Goal: Task Accomplishment & Management: Complete application form

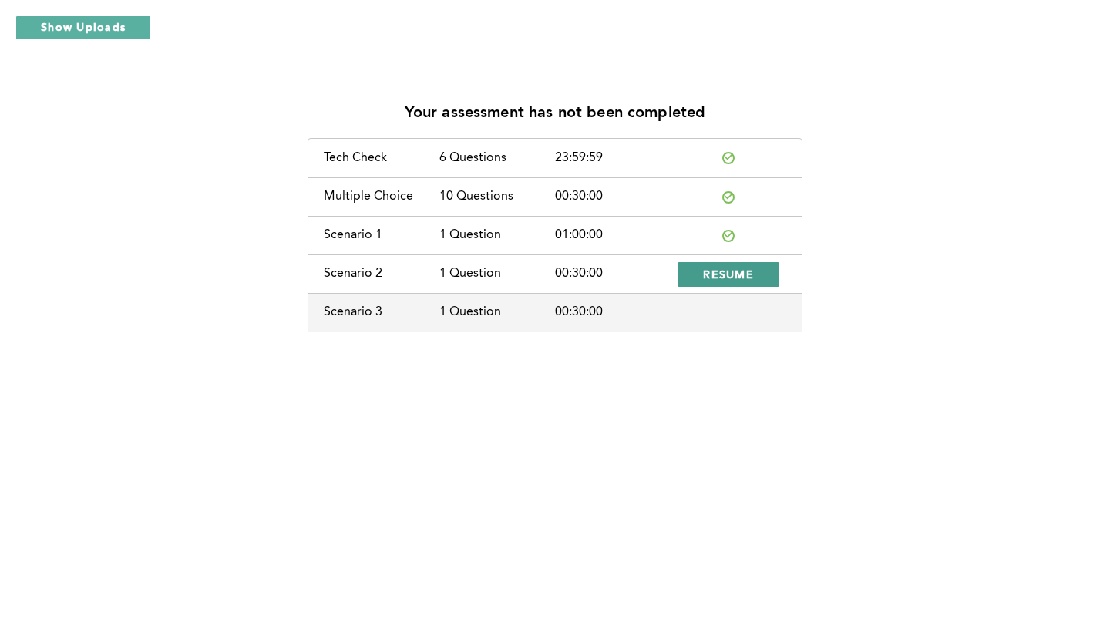
click at [718, 274] on span "RESUME" at bounding box center [728, 274] width 51 height 15
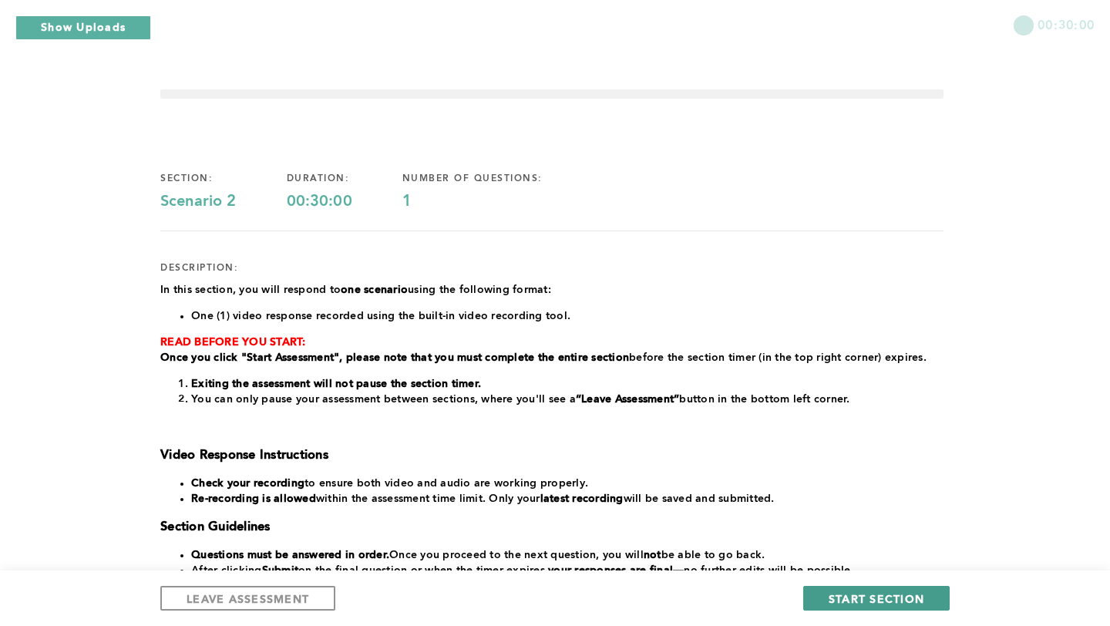
click at [905, 603] on span "START SECTION" at bounding box center [877, 598] width 96 height 15
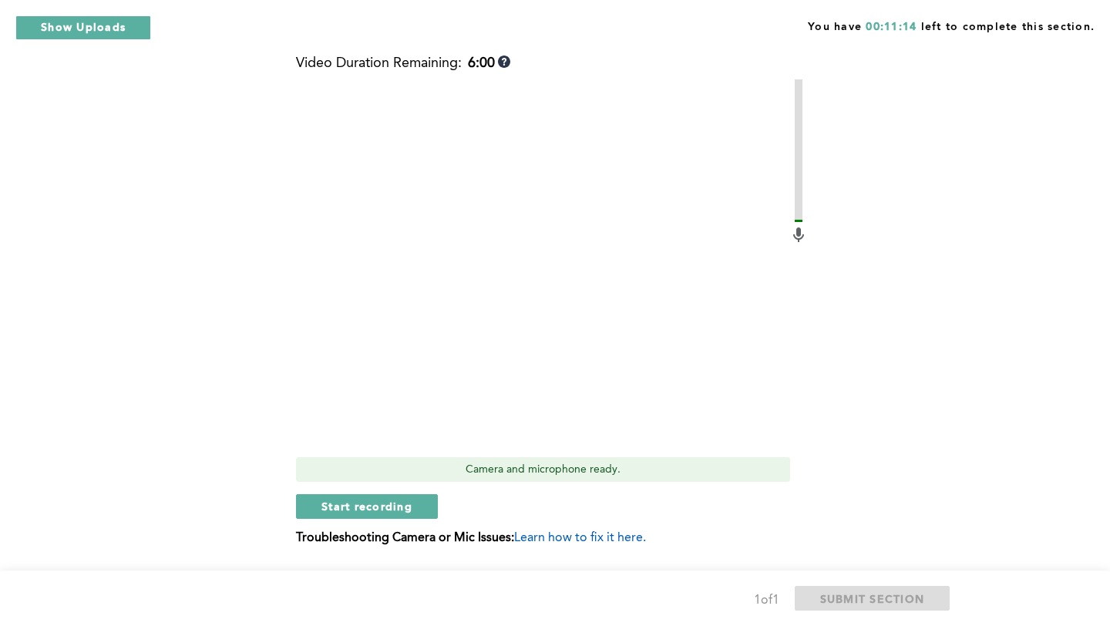
scroll to position [524, 0]
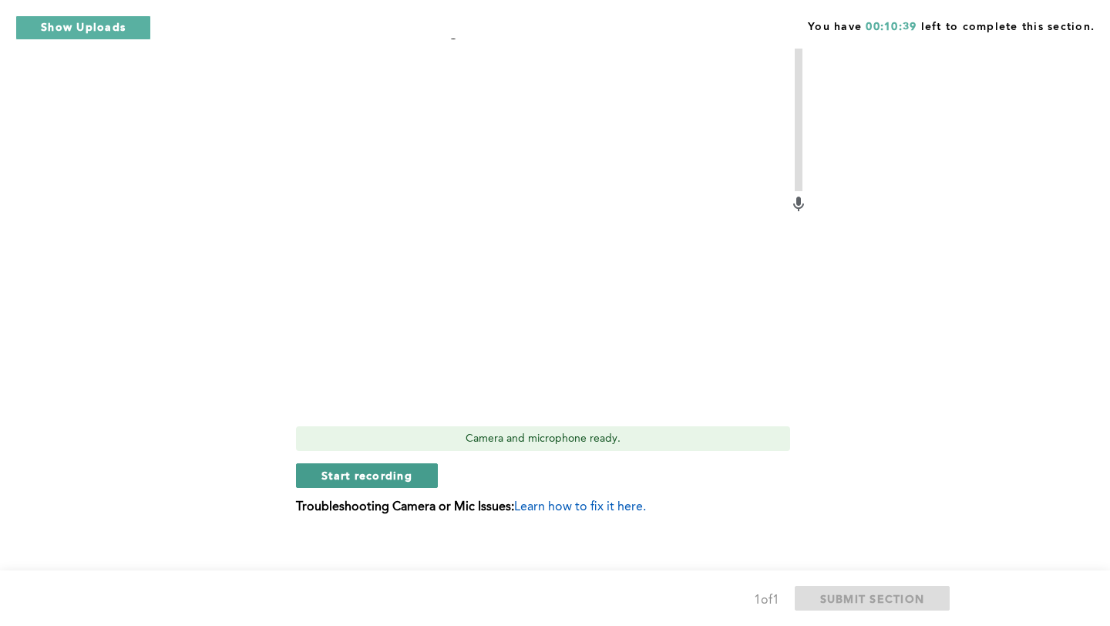
click at [382, 471] on span "Start recording" at bounding box center [367, 475] width 91 height 15
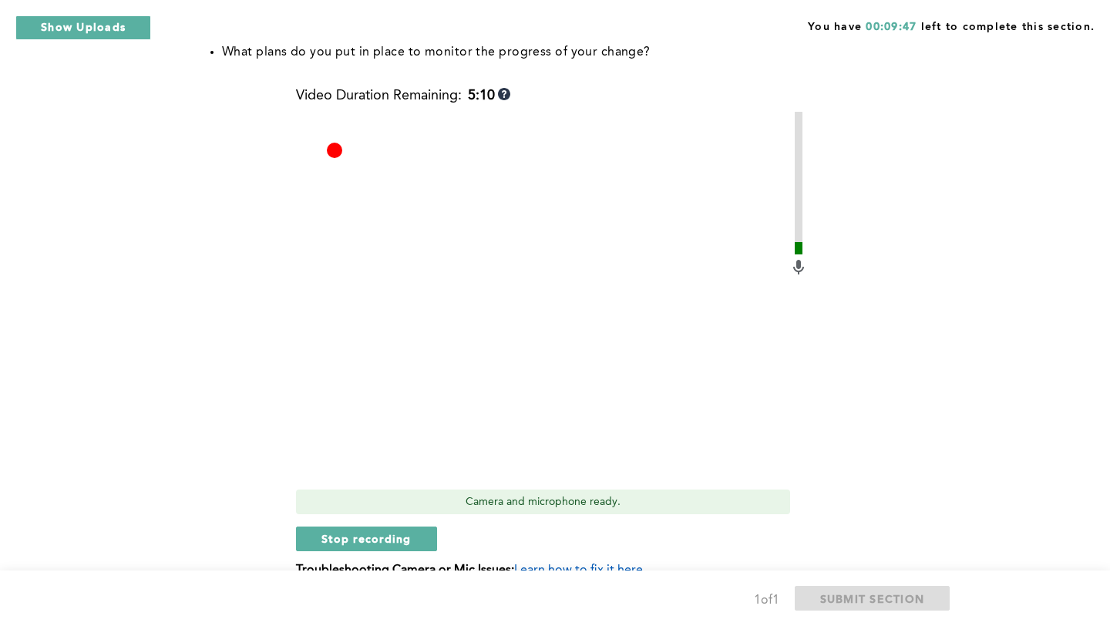
scroll to position [463, 0]
click at [372, 541] on span "Stop recording" at bounding box center [367, 537] width 90 height 15
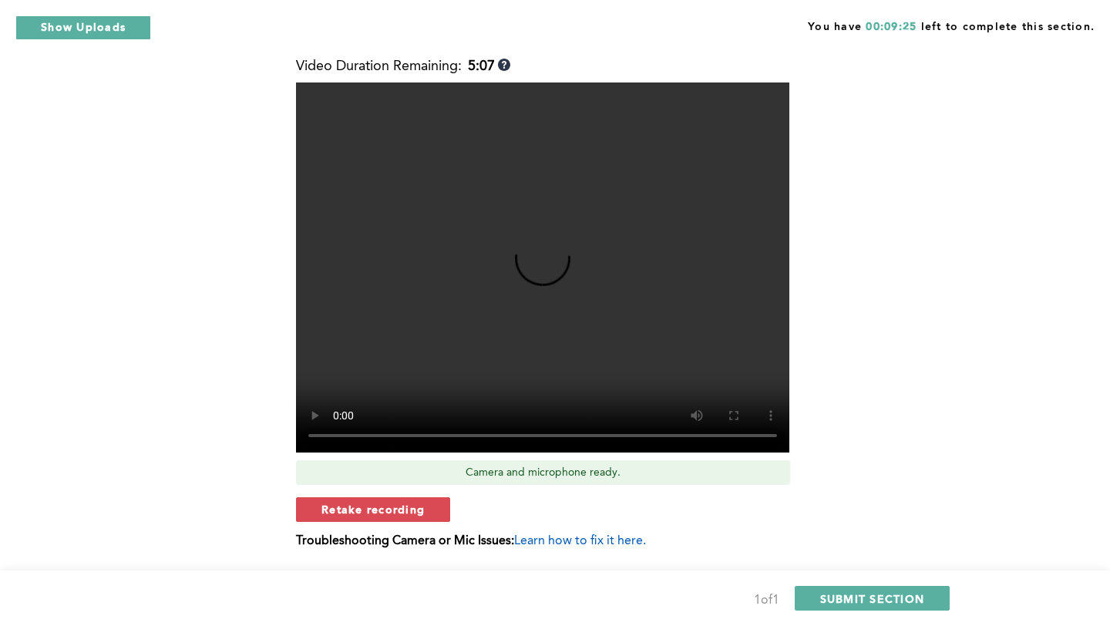
scroll to position [493, 0]
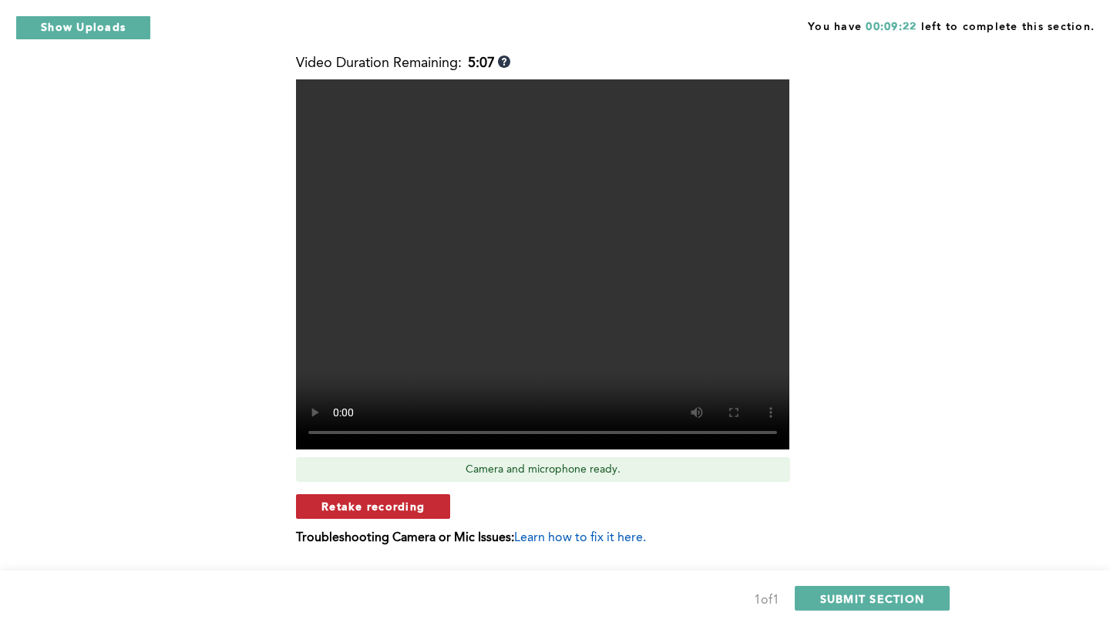
click at [402, 504] on span "Retake recording" at bounding box center [373, 506] width 103 height 15
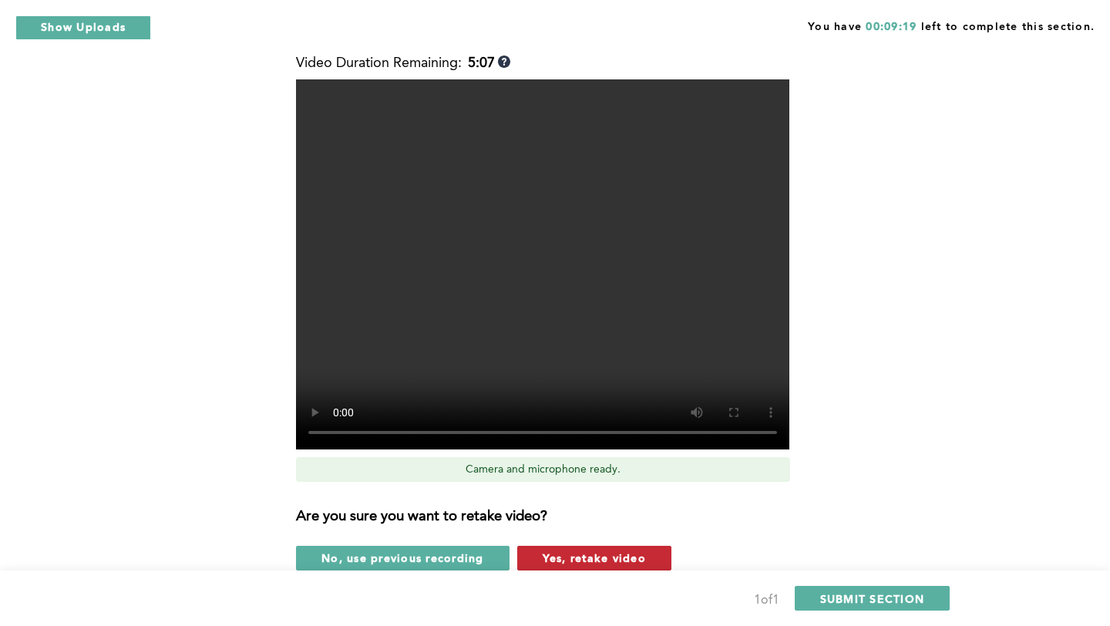
click at [598, 560] on span "Yes, retake video" at bounding box center [594, 558] width 103 height 15
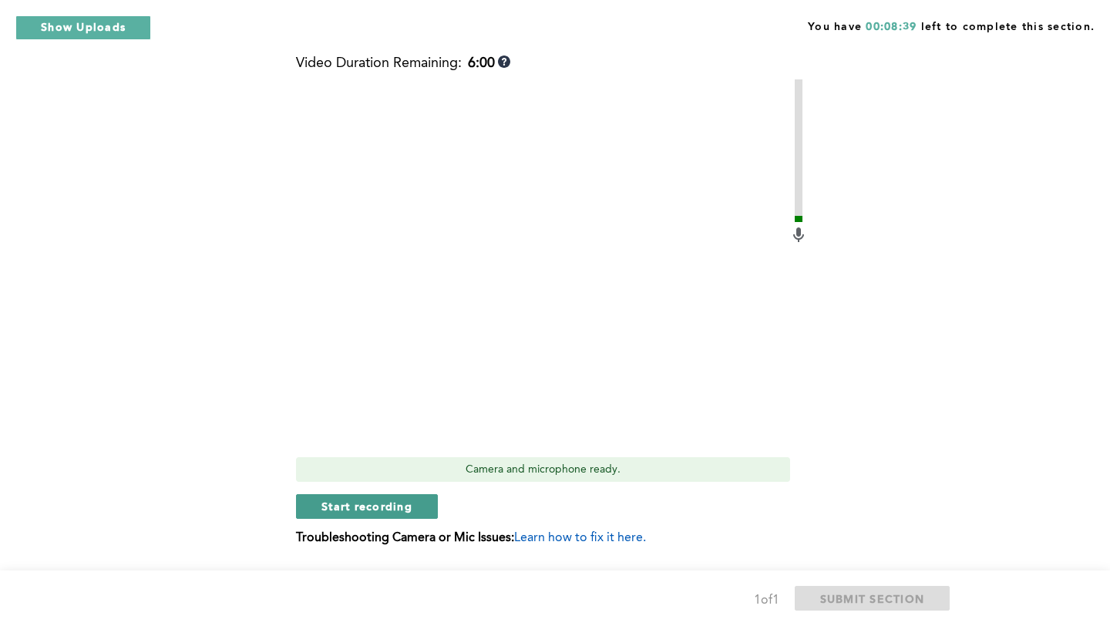
click at [400, 507] on span "Start recording" at bounding box center [367, 506] width 91 height 15
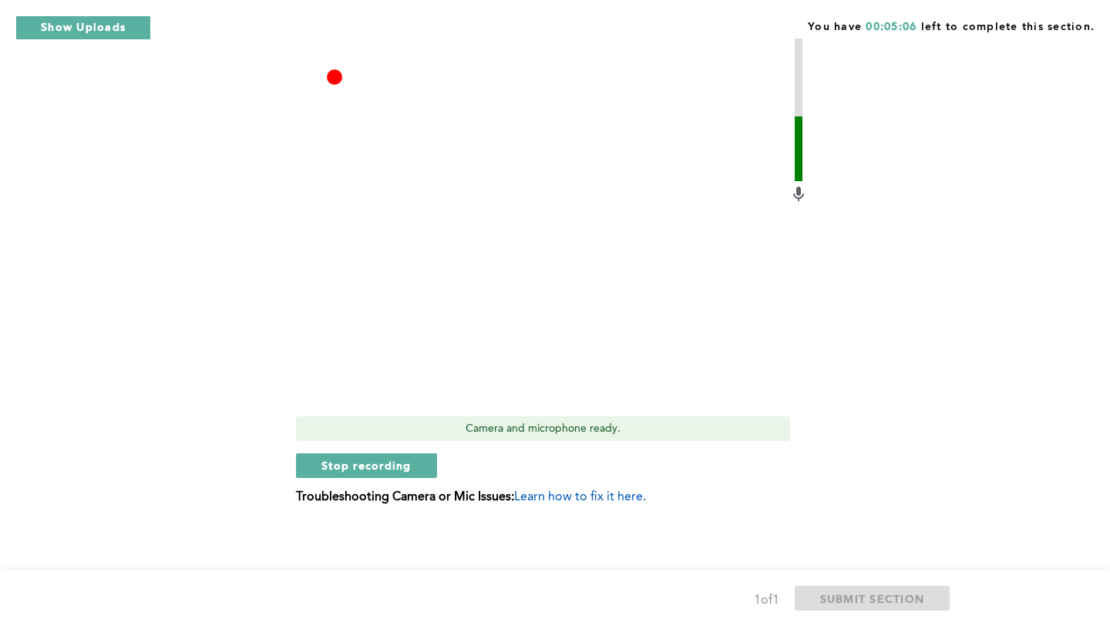
scroll to position [537, 0]
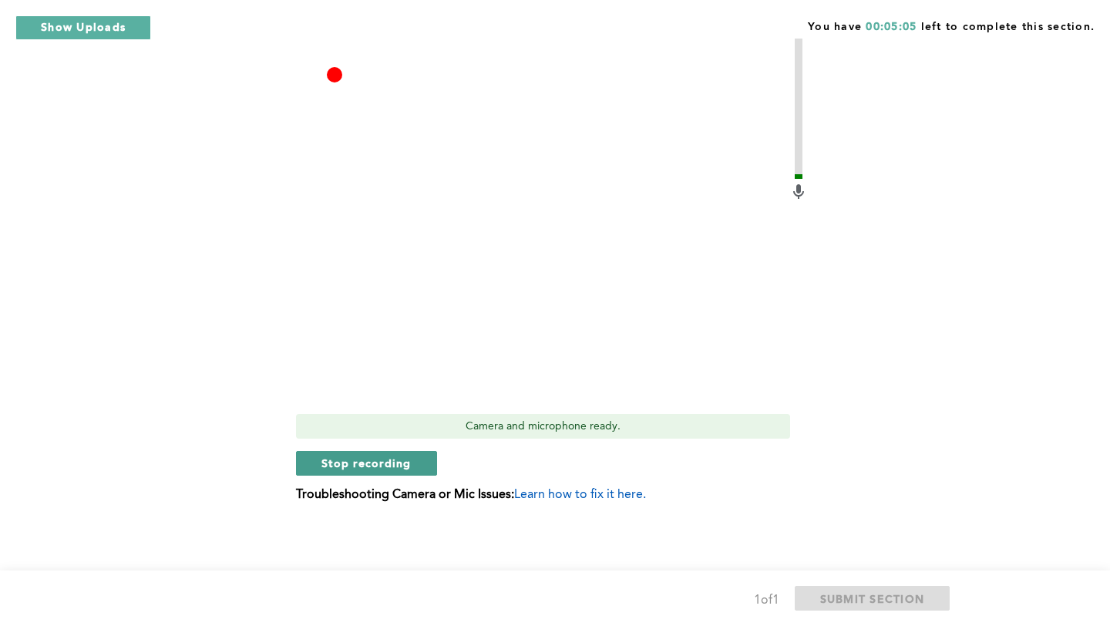
click at [389, 463] on span "Stop recording" at bounding box center [367, 463] width 90 height 15
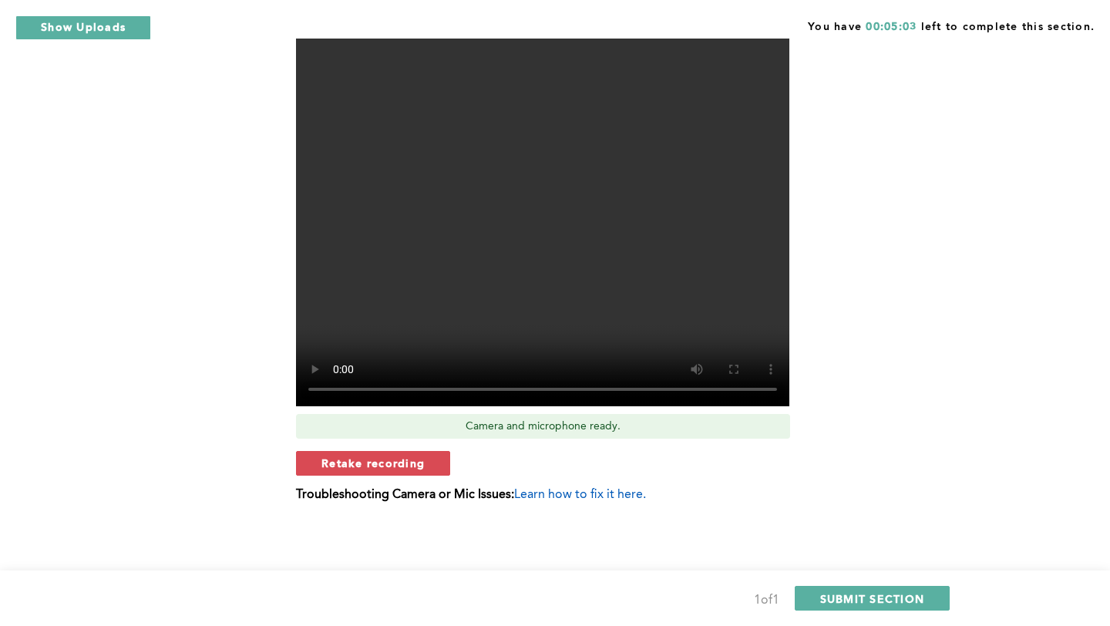
click at [389, 463] on span "Retake recording" at bounding box center [373, 463] width 103 height 15
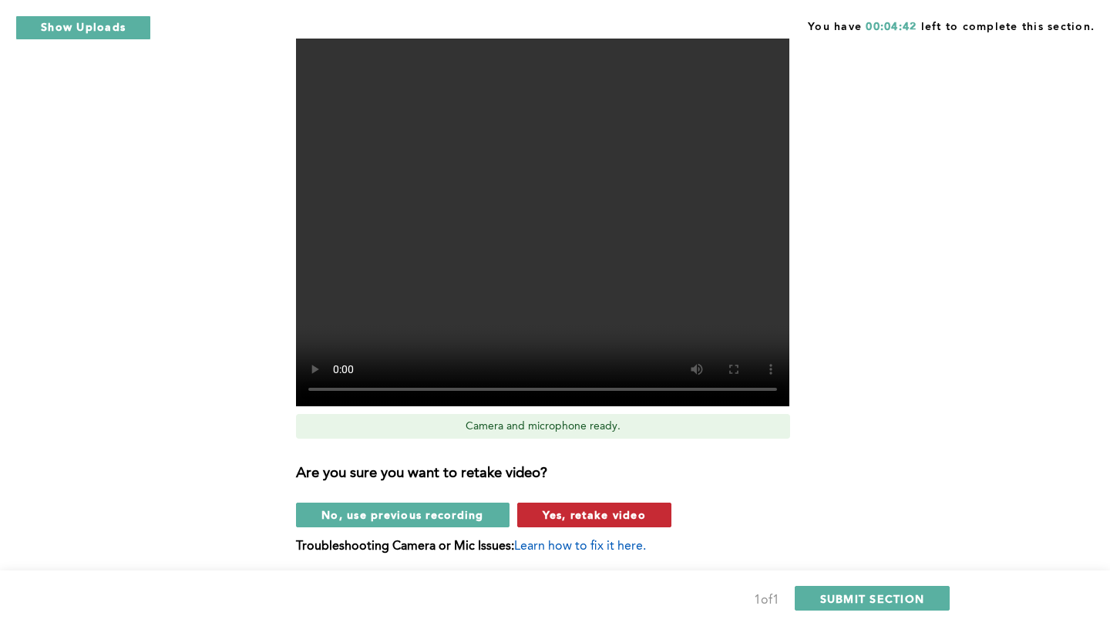
click at [580, 518] on span "Yes, retake video" at bounding box center [594, 514] width 103 height 15
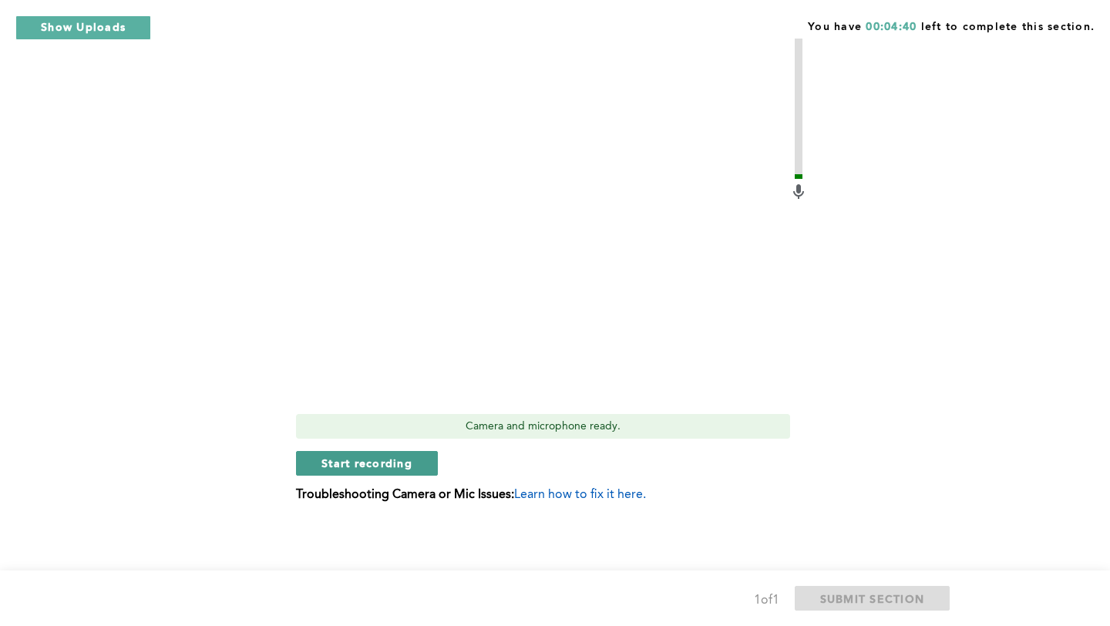
click at [402, 468] on span "Start recording" at bounding box center [367, 463] width 91 height 15
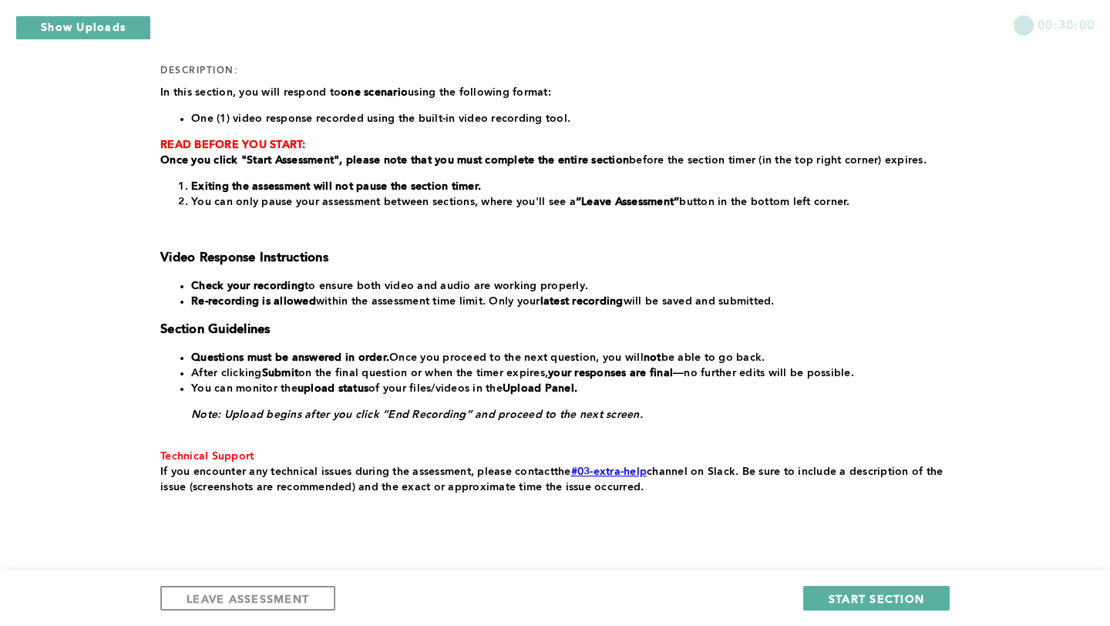
scroll to position [216, 0]
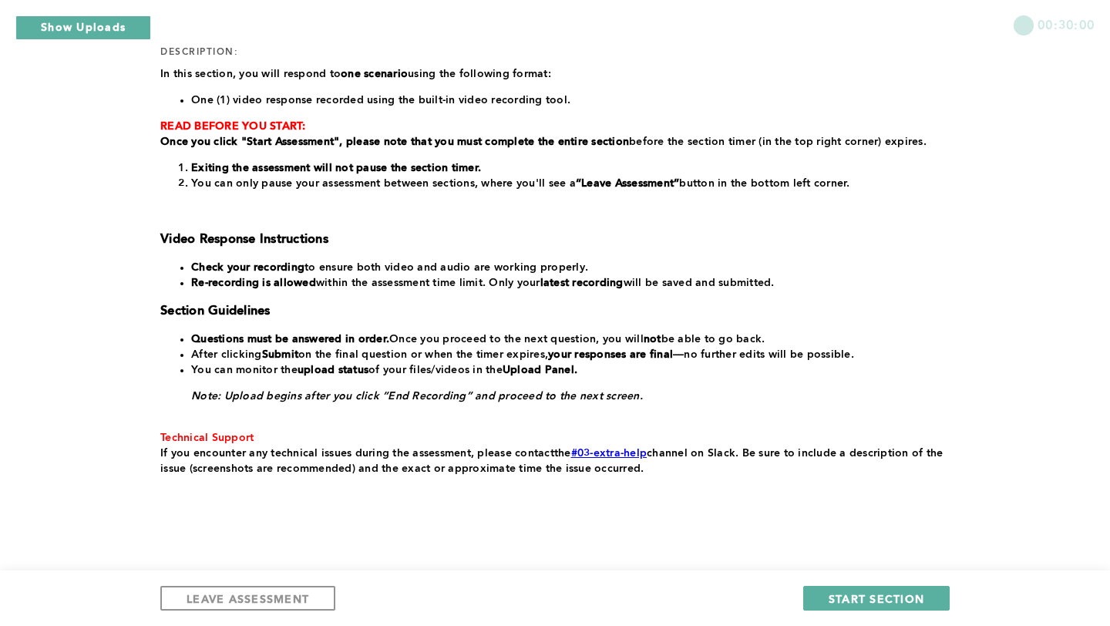
drag, startPoint x: 898, startPoint y: 602, endPoint x: 1042, endPoint y: 497, distance: 178.1
click at [1042, 497] on div "00:30:00 section: Scenario 3 duration: 00:30:00 number of questions: 1 descript…" at bounding box center [555, 213] width 1110 height 859
drag, startPoint x: 921, startPoint y: 596, endPoint x: 995, endPoint y: 535, distance: 95.3
click at [995, 535] on div "00:30:00 section: Scenario 3 duration: 00:30:00 number of questions: 1 descript…" at bounding box center [555, 213] width 1110 height 859
click at [918, 601] on span "START SECTION" at bounding box center [877, 598] width 96 height 15
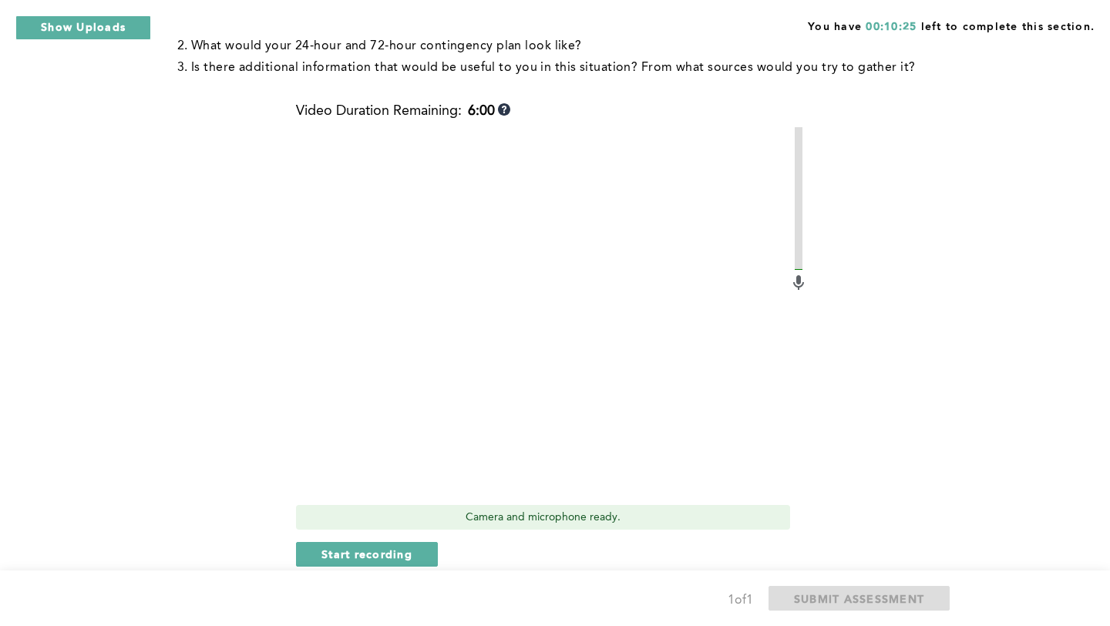
scroll to position [370, 0]
click at [381, 554] on span "Start recording" at bounding box center [367, 555] width 91 height 15
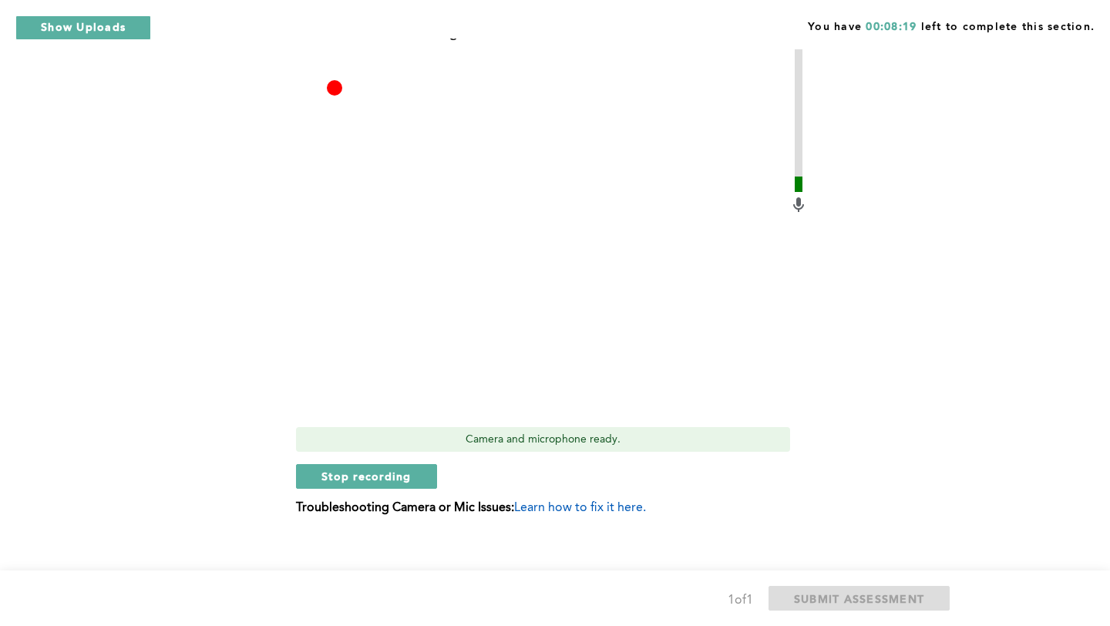
scroll to position [463, 0]
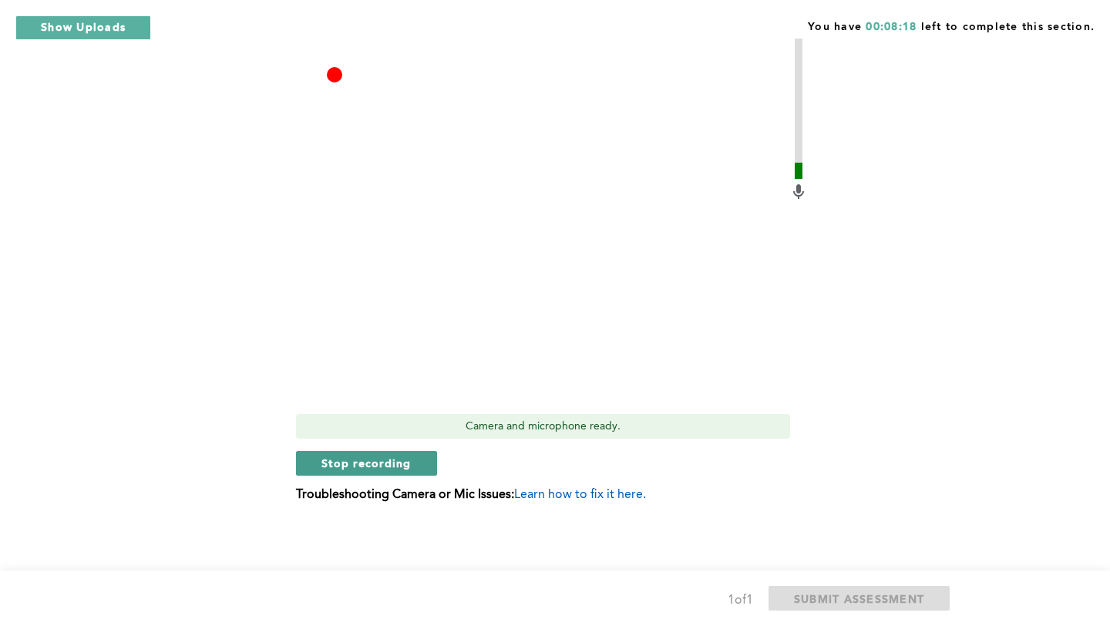
click at [403, 470] on span "Stop recording" at bounding box center [367, 463] width 90 height 15
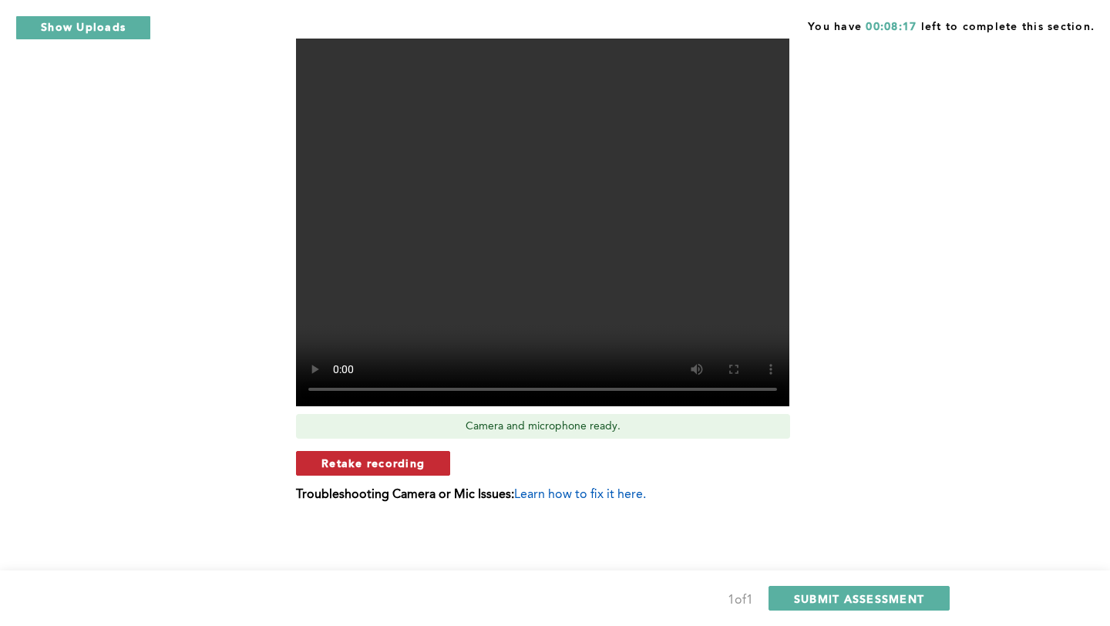
click at [407, 466] on span "Retake recording" at bounding box center [373, 463] width 103 height 15
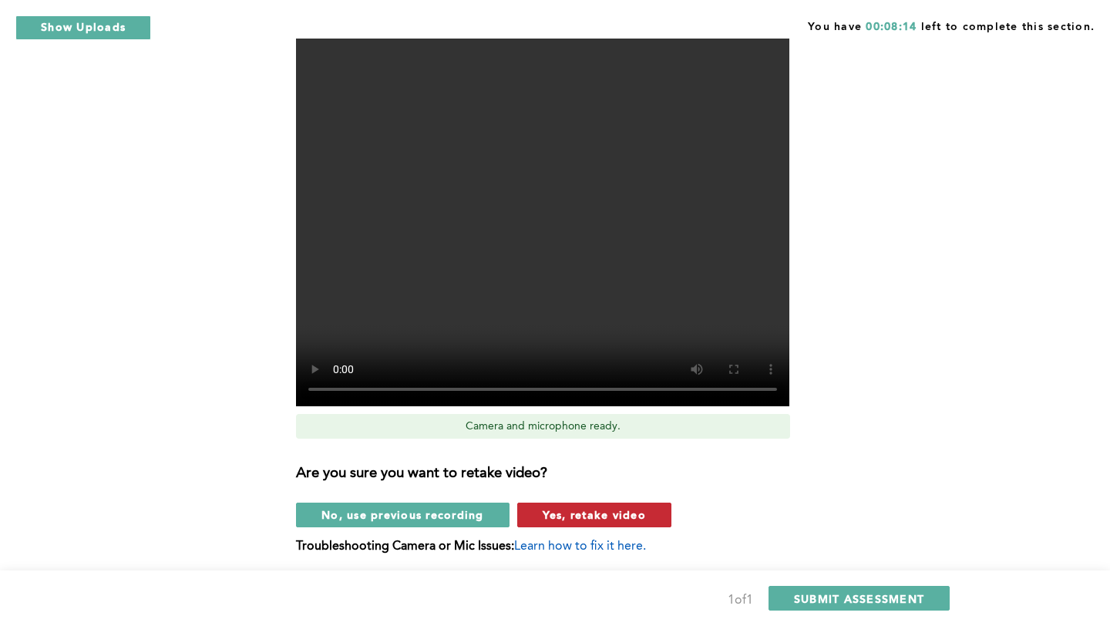
click at [585, 520] on span "Yes, retake video" at bounding box center [594, 514] width 103 height 15
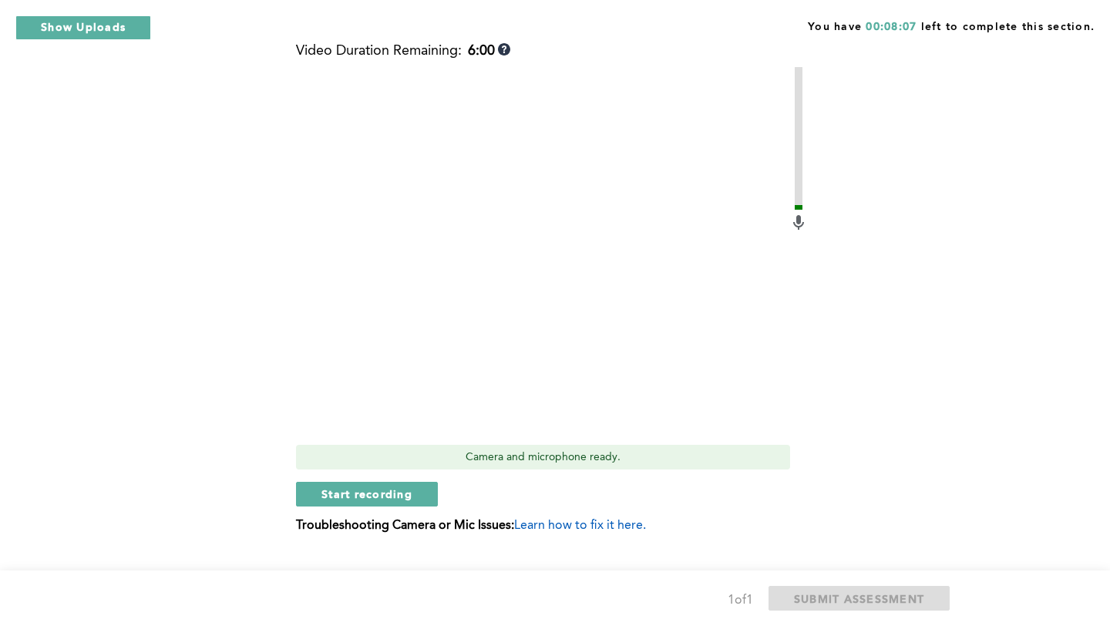
scroll to position [401, 0]
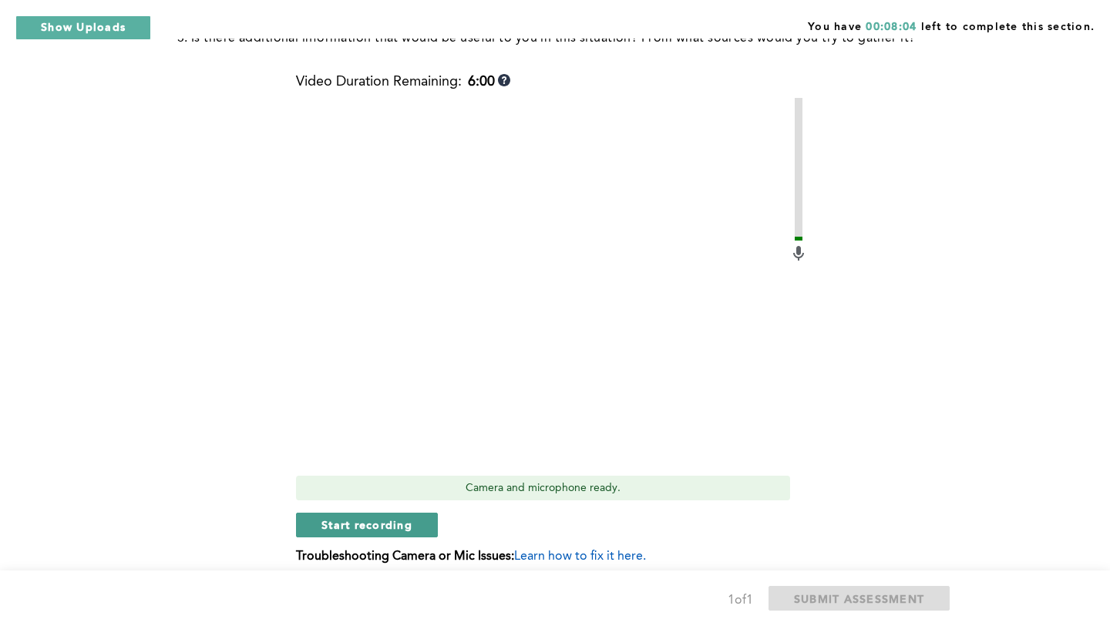
click at [412, 534] on button "Start recording" at bounding box center [367, 525] width 142 height 25
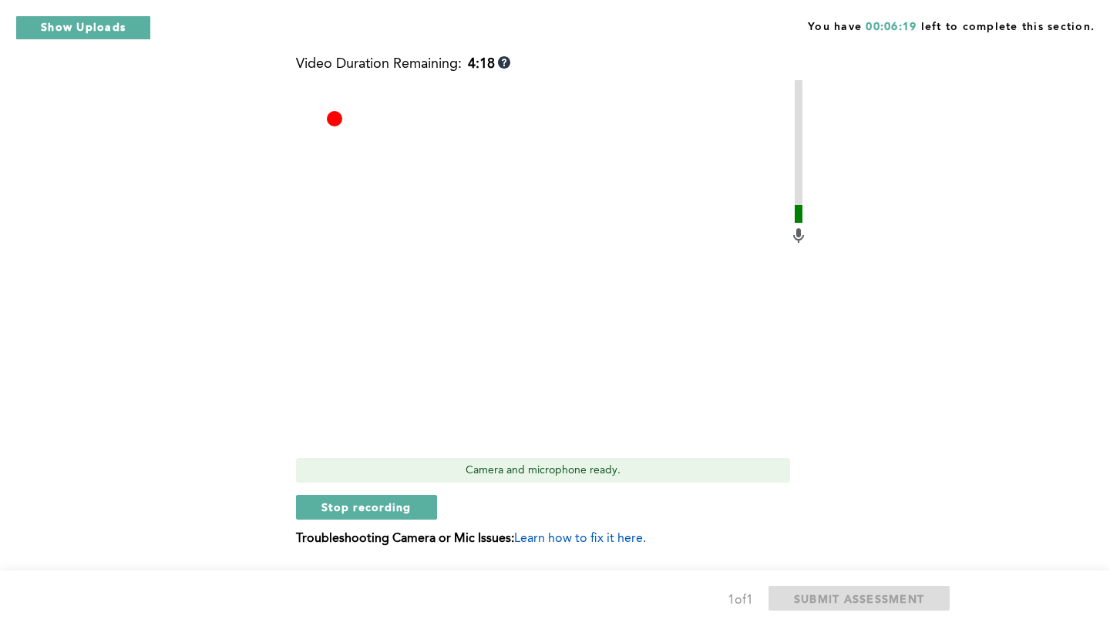
scroll to position [432, 0]
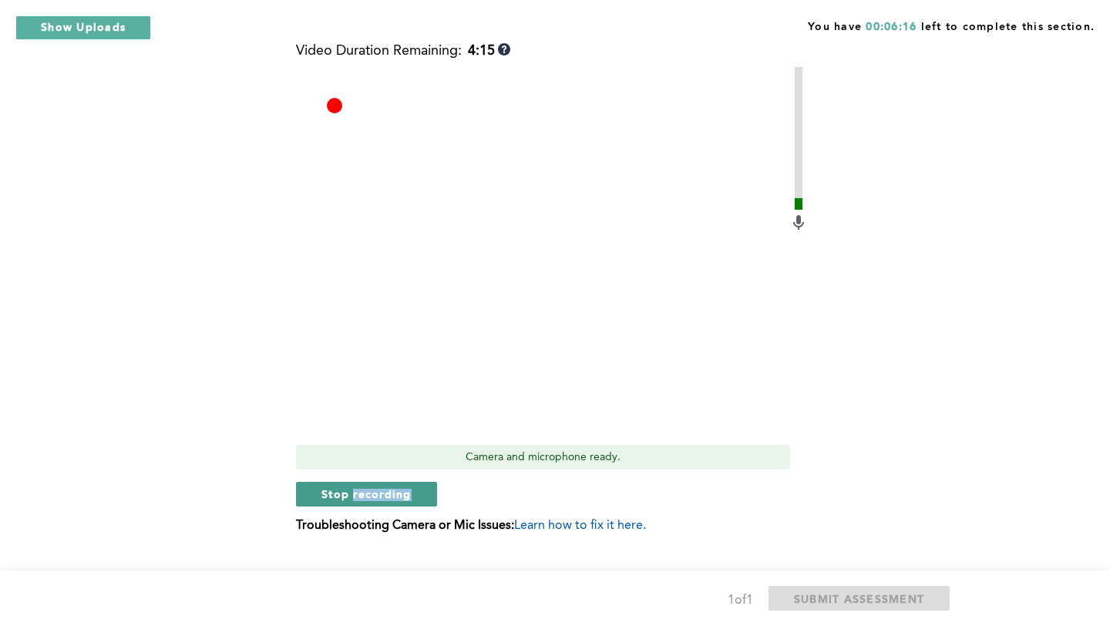
click at [329, 495] on span "Stop recording" at bounding box center [367, 494] width 90 height 15
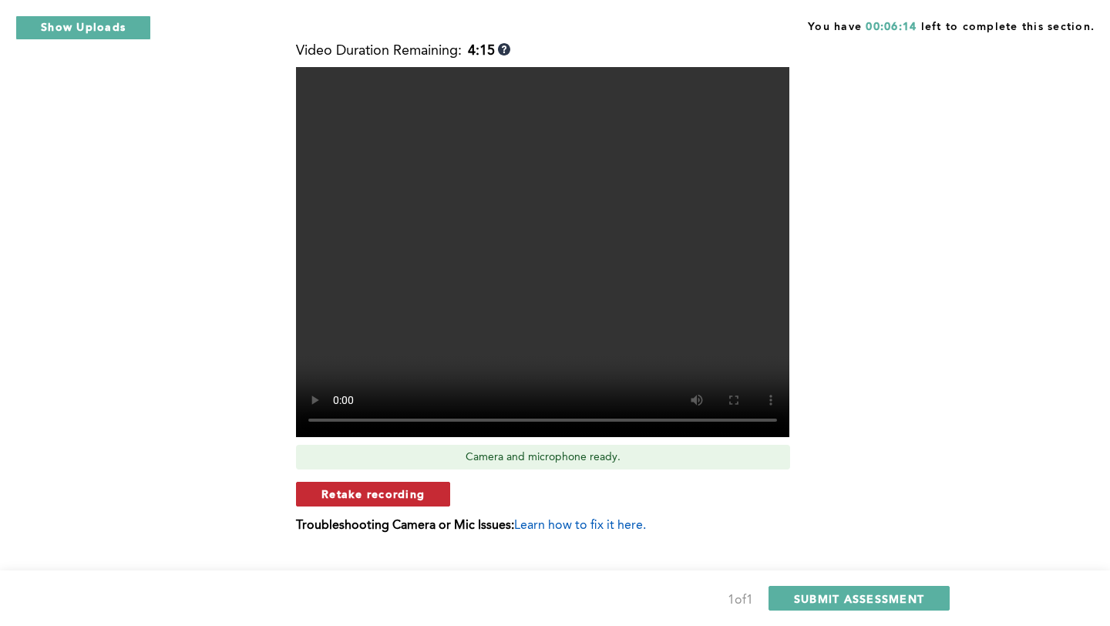
click at [370, 490] on span "Retake recording" at bounding box center [373, 494] width 103 height 15
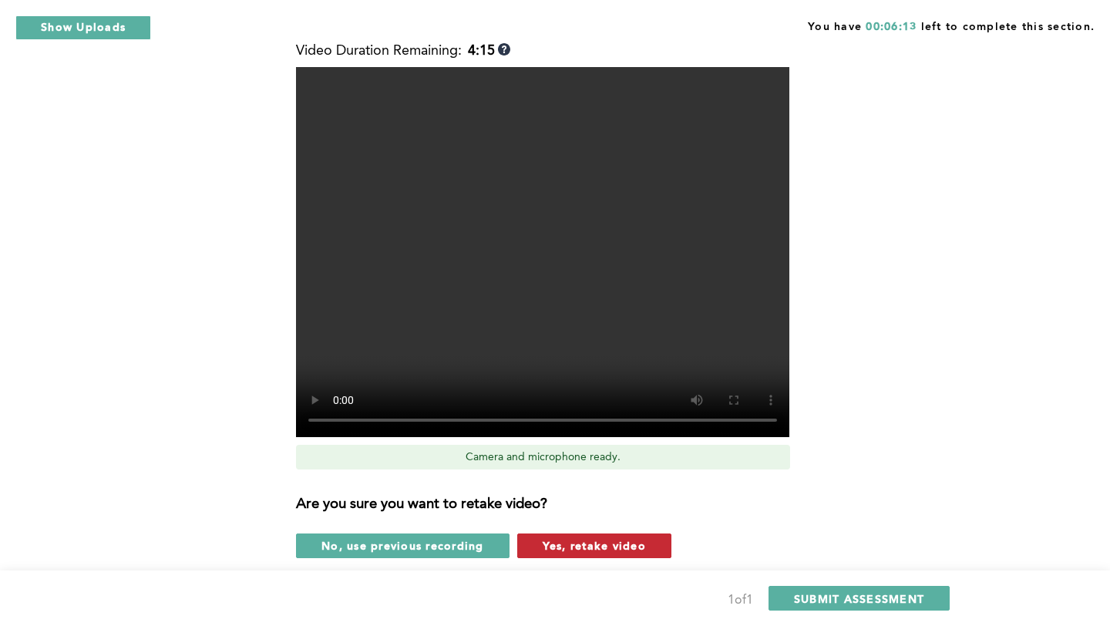
click at [589, 548] on span "Yes, retake video" at bounding box center [594, 545] width 103 height 15
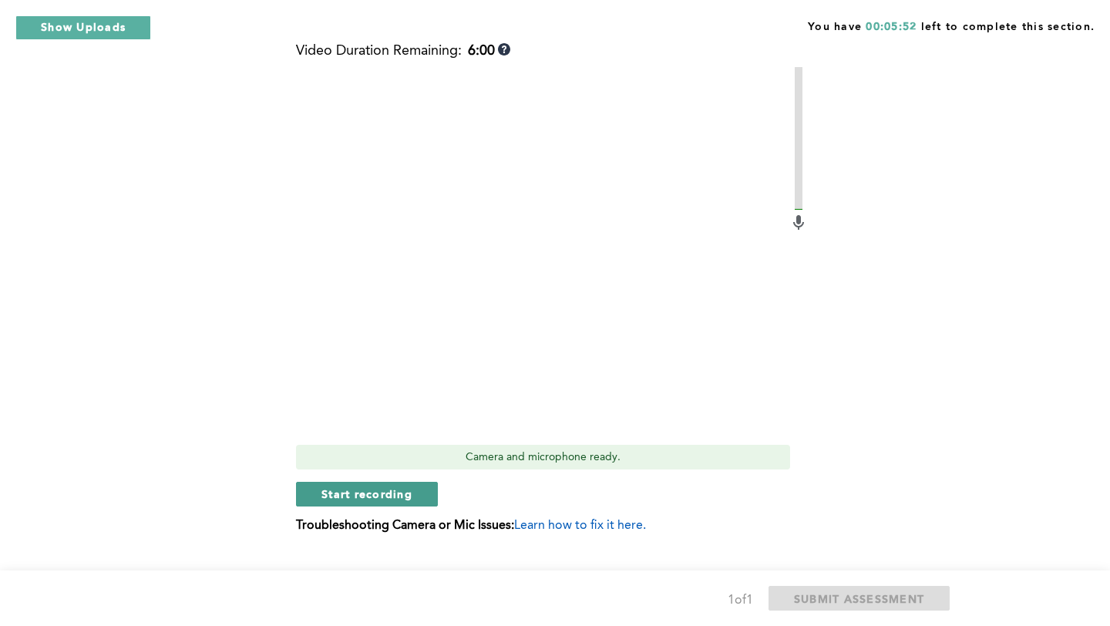
click at [403, 493] on span "Start recording" at bounding box center [367, 494] width 91 height 15
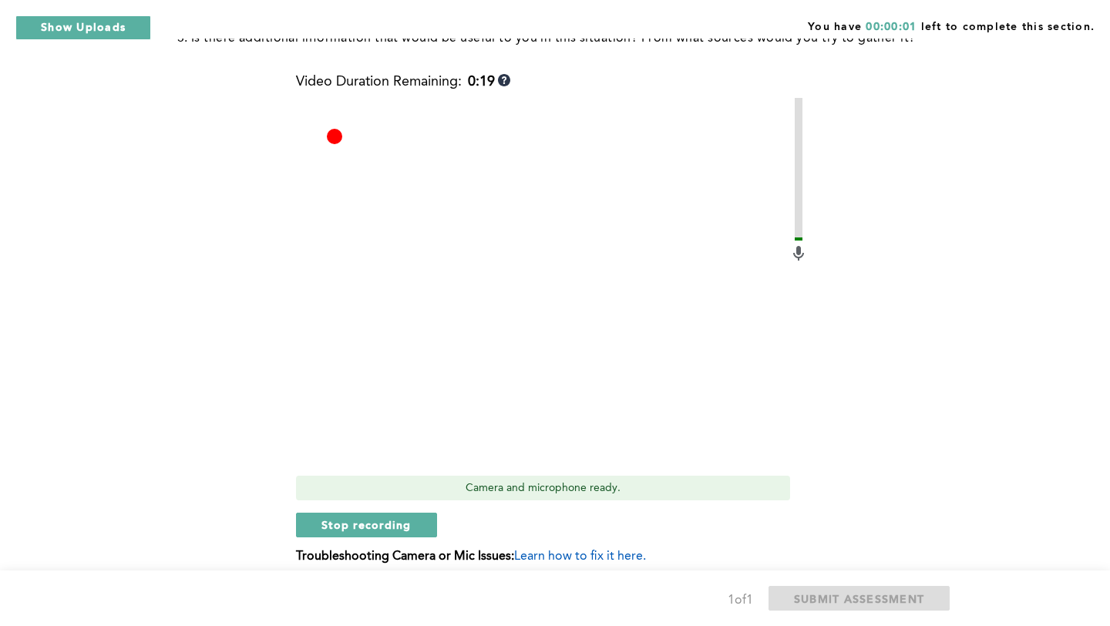
scroll to position [0, 0]
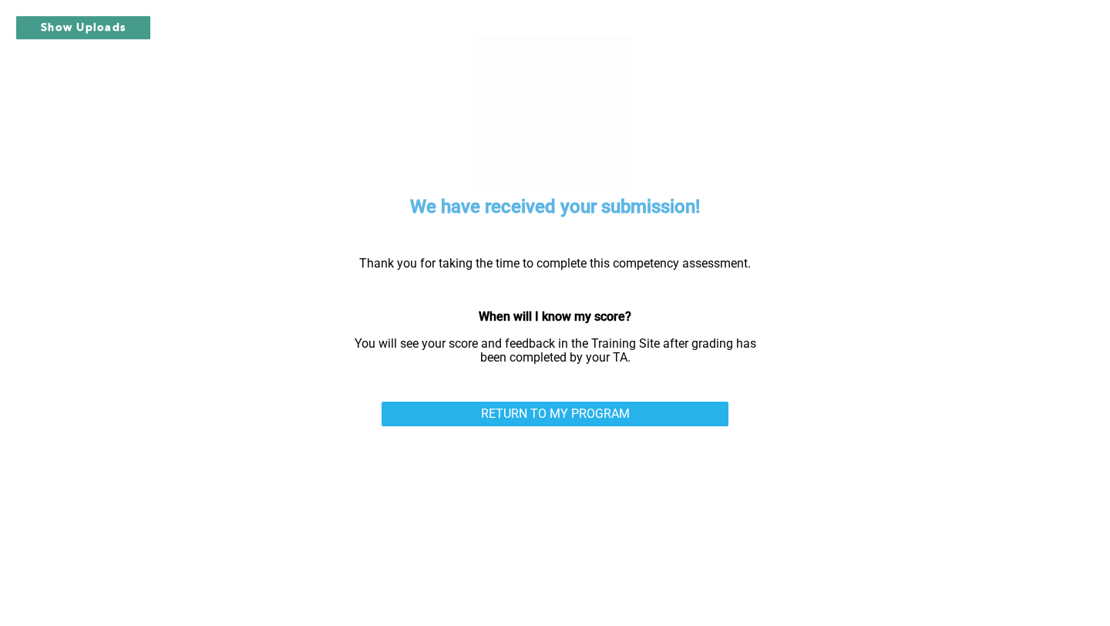
click at [103, 30] on button "Show Uploads" at bounding box center [83, 27] width 136 height 25
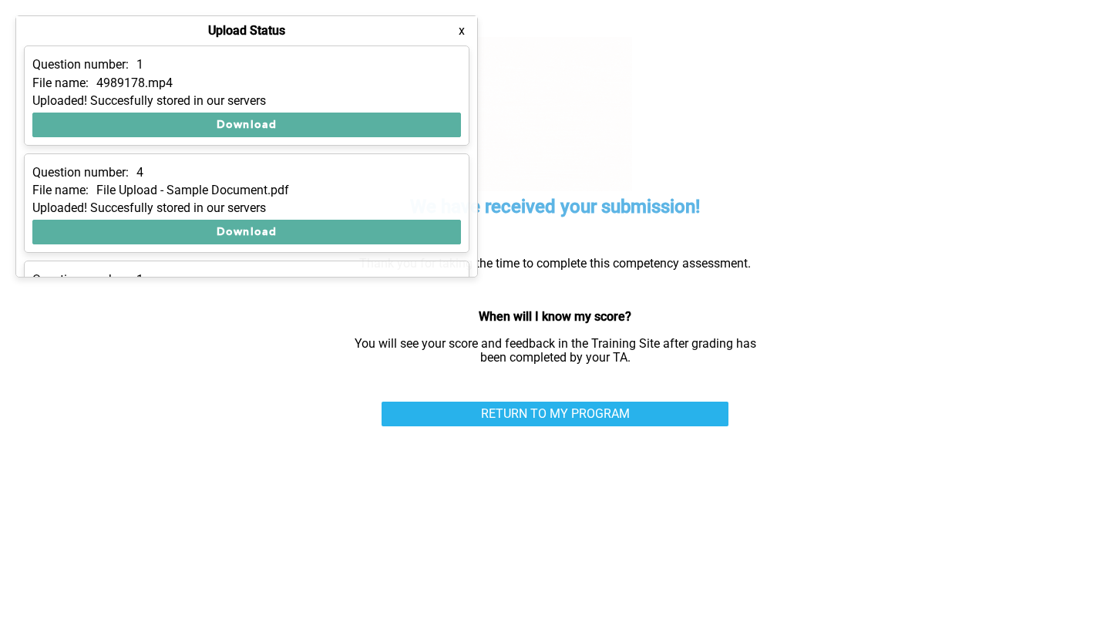
click at [393, 77] on div "File name: 4989178.mp4" at bounding box center [246, 83] width 429 height 14
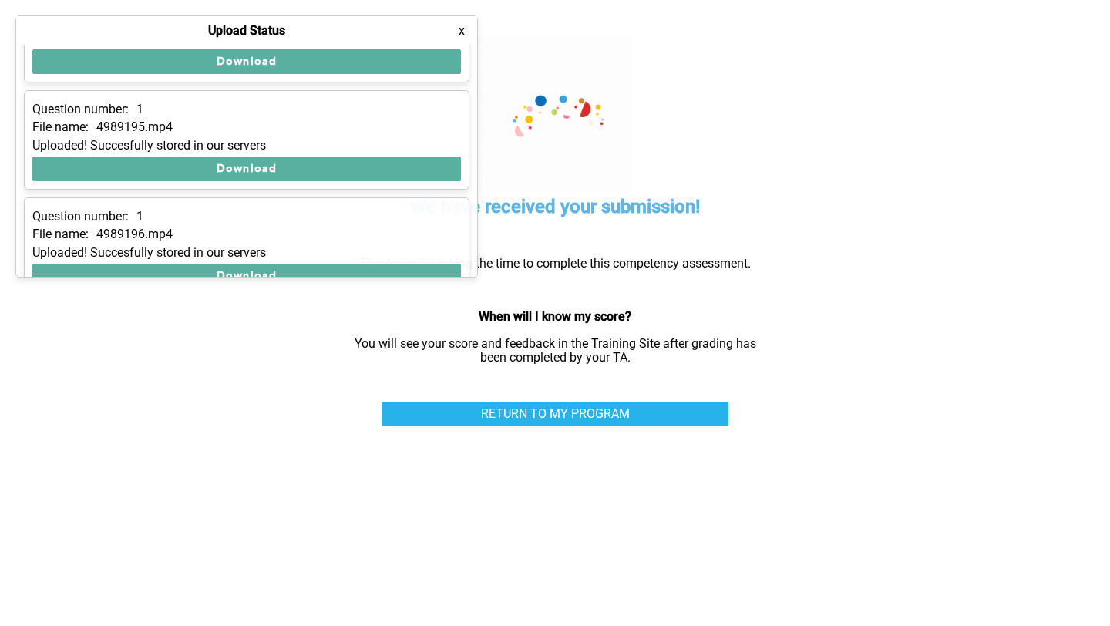
scroll to position [305, 0]
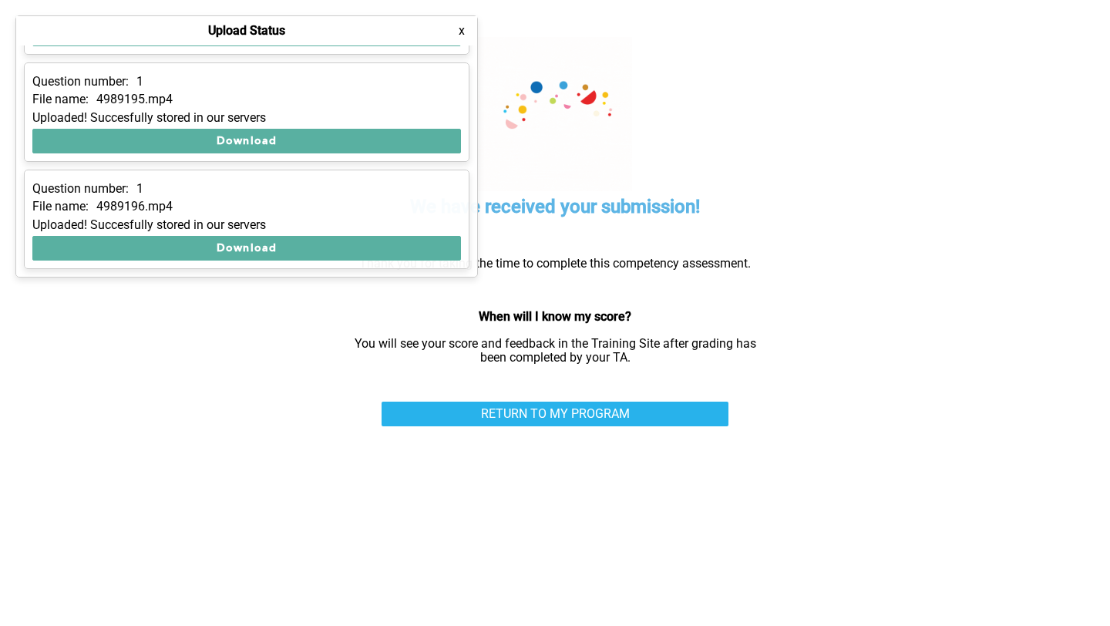
click at [465, 30] on button "x" at bounding box center [461, 30] width 15 height 15
